Goal: Obtain resource: Download file/media

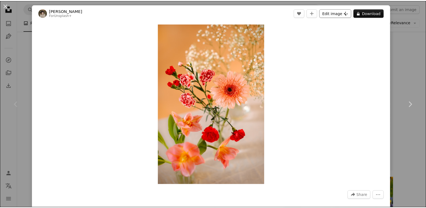
scroll to position [107, 0]
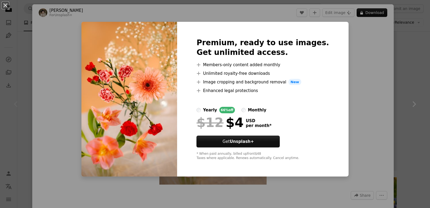
click at [134, 26] on img at bounding box center [129, 99] width 96 height 155
click at [137, 44] on img at bounding box center [129, 99] width 96 height 155
click at [138, 44] on img at bounding box center [129, 99] width 96 height 155
click at [139, 44] on img at bounding box center [129, 99] width 96 height 155
drag, startPoint x: 139, startPoint y: 44, endPoint x: 143, endPoint y: 48, distance: 5.7
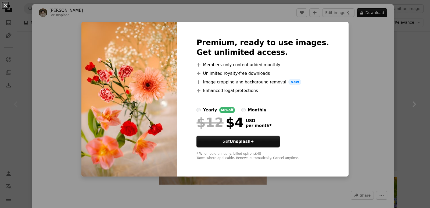
click at [143, 48] on img at bounding box center [129, 99] width 96 height 155
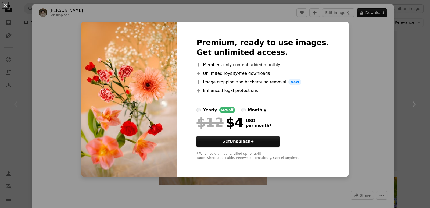
click at [144, 48] on img at bounding box center [129, 99] width 96 height 155
click at [363, 113] on div "An X shape Premium, ready to use images. Get unlimited access. A plus sign Memb…" at bounding box center [215, 104] width 430 height 208
click at [363, 111] on div "Zoom in" at bounding box center [212, 104] width 361 height 166
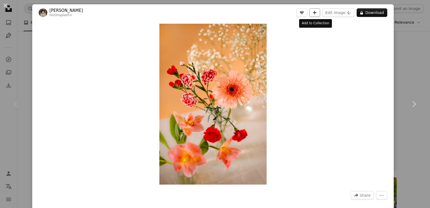
click at [315, 12] on icon "A plus sign" at bounding box center [314, 12] width 4 height 4
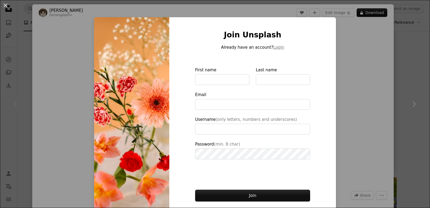
click at [130, 70] on img at bounding box center [131, 121] width 75 height 209
click at [130, 71] on img at bounding box center [131, 121] width 75 height 209
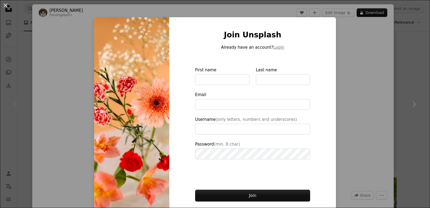
click at [373, 86] on div "An X shape Join Unsplash Already have an account? Login First name Last name Em…" at bounding box center [215, 104] width 430 height 208
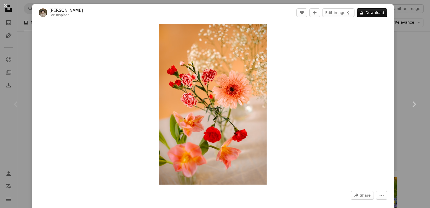
drag, startPoint x: 404, startPoint y: 0, endPoint x: 288, endPoint y: 40, distance: 122.7
click at [288, 40] on div "Zoom in" at bounding box center [212, 104] width 361 height 166
click at [379, 195] on icon "More Actions" at bounding box center [381, 195] width 5 height 5
click at [3, 2] on button "An X shape" at bounding box center [5, 5] width 6 height 6
